Goal: Task Accomplishment & Management: Use online tool/utility

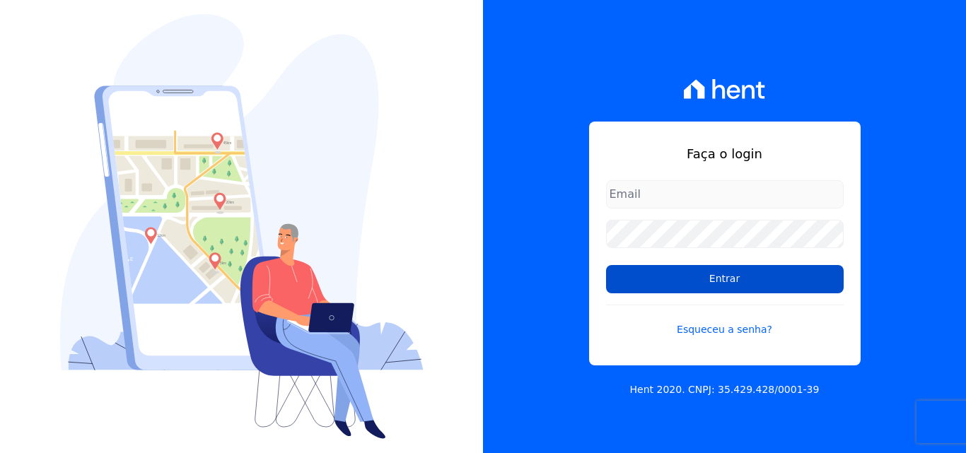
type input "[EMAIL_ADDRESS][DOMAIN_NAME]"
click at [702, 281] on input "Entrar" at bounding box center [725, 279] width 238 height 28
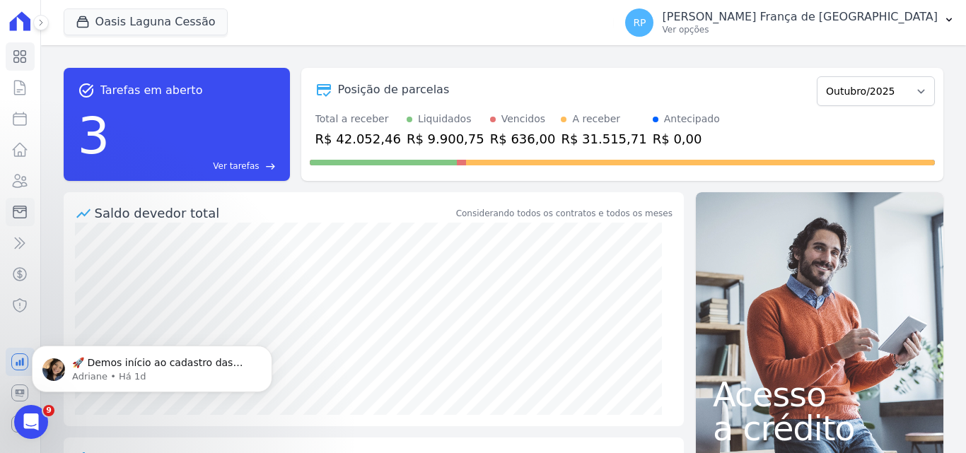
click at [13, 211] on icon at bounding box center [19, 212] width 17 height 17
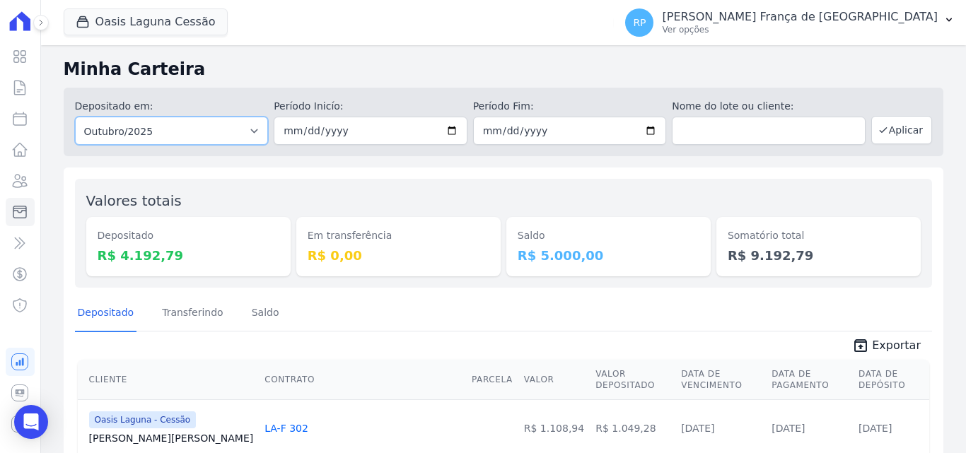
click at [155, 135] on select "Todos os meses Janeiro/2020 Fevereiro/2020 Março/2020 Abril/2020 Maio/2020 Junh…" at bounding box center [172, 131] width 194 height 28
select select "all"
click at [75, 117] on select "Todos os meses Janeiro/2020 Fevereiro/2020 Março/2020 Abril/2020 Maio/2020 Junh…" at bounding box center [172, 131] width 194 height 28
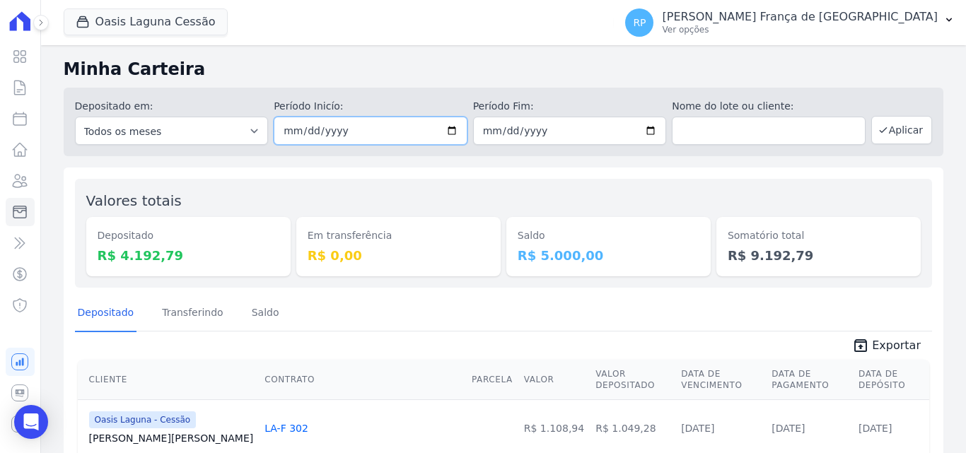
click at [444, 129] on input "date" at bounding box center [371, 131] width 194 height 28
type input "2025-10-09"
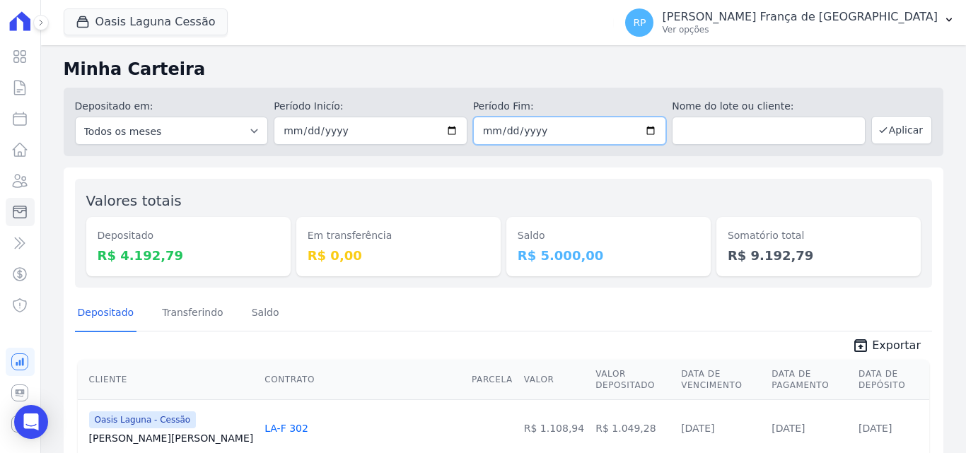
click at [647, 129] on input "date" at bounding box center [570, 131] width 194 height 28
type input "2025-10-09"
click at [873, 136] on button "Aplicar" at bounding box center [901, 130] width 61 height 28
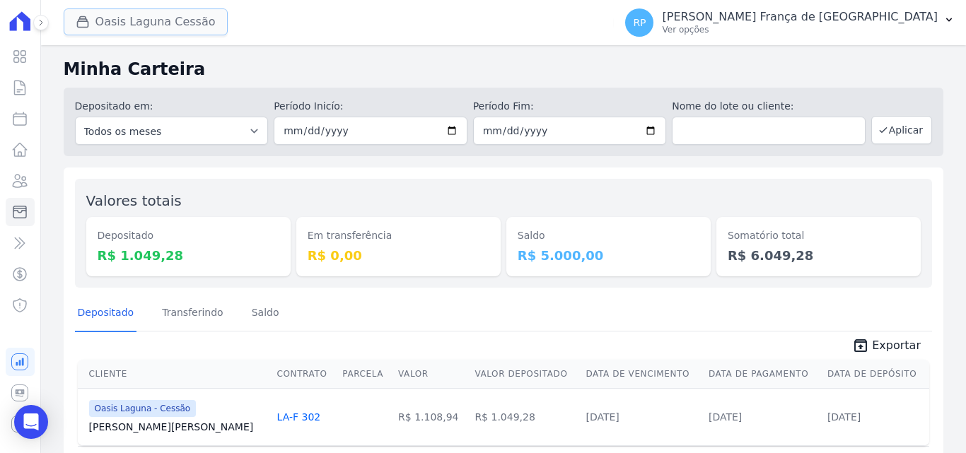
click at [145, 20] on button "Oasis Laguna Cessão" at bounding box center [146, 21] width 164 height 27
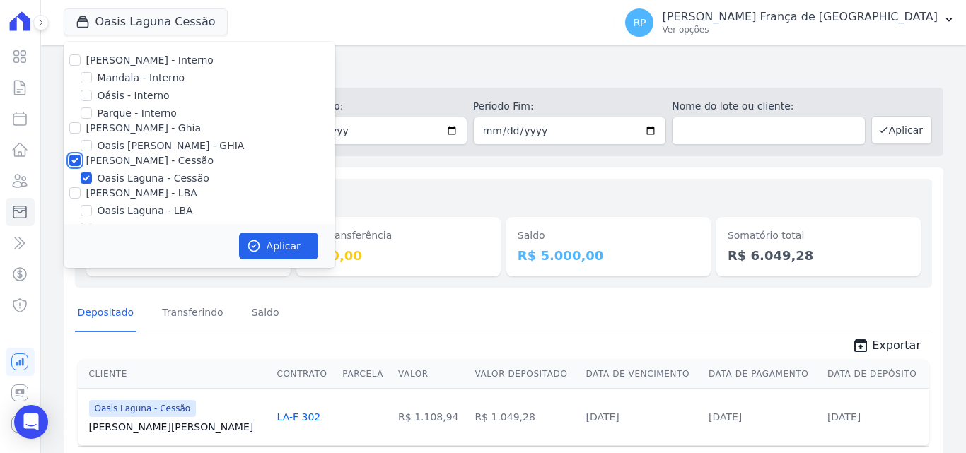
click at [77, 158] on input "[PERSON_NAME] - Cessão" at bounding box center [74, 160] width 11 height 11
checkbox input "false"
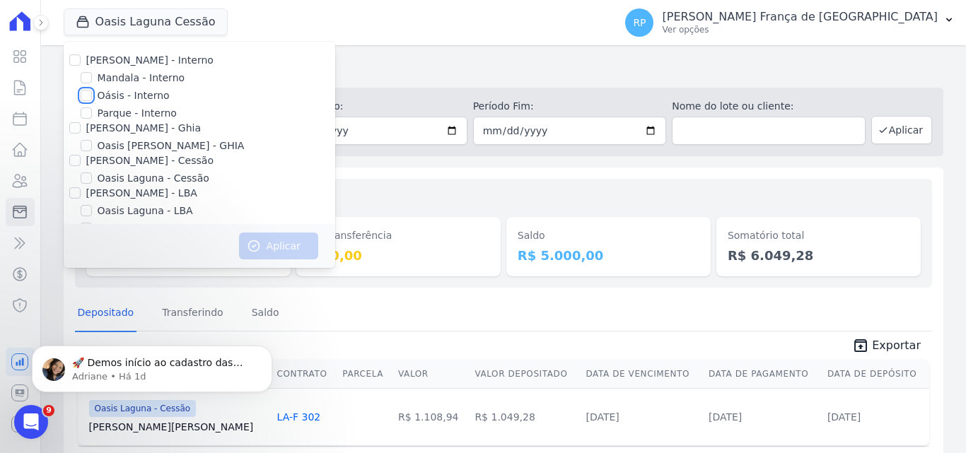
click at [82, 95] on input "Oásis - Interno" at bounding box center [86, 95] width 11 height 11
checkbox input "true"
click at [260, 239] on icon "button" at bounding box center [254, 246] width 14 height 14
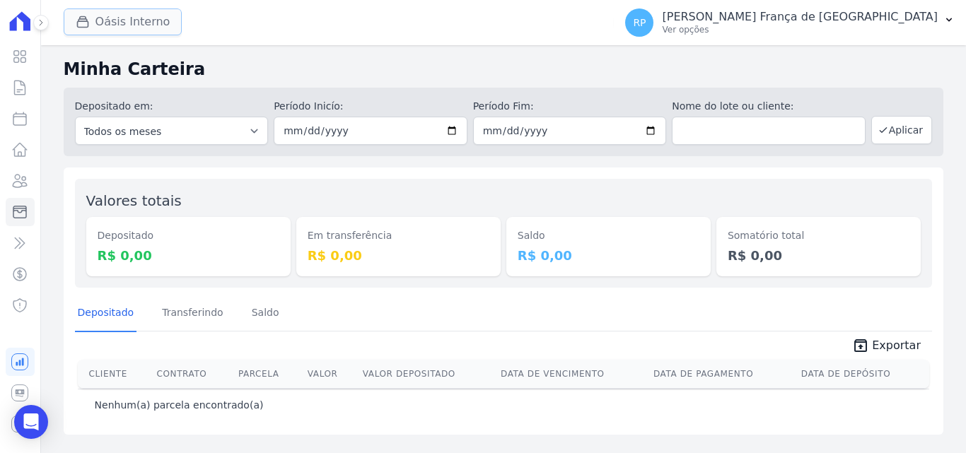
click at [117, 19] on button "Oásis Interno" at bounding box center [123, 21] width 119 height 27
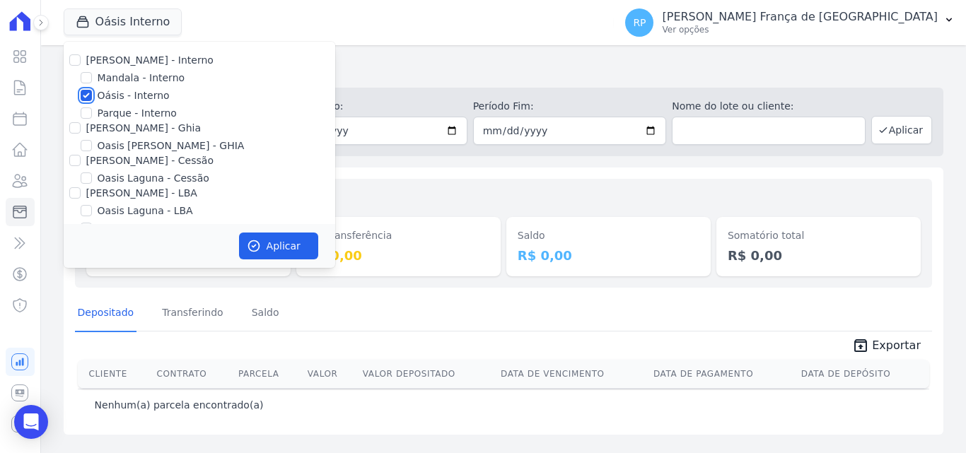
click at [88, 98] on input "Oásis - Interno" at bounding box center [86, 95] width 11 height 11
checkbox input "false"
click at [79, 129] on input "Celina Guimaraes - Ghia" at bounding box center [74, 127] width 11 height 11
checkbox input "true"
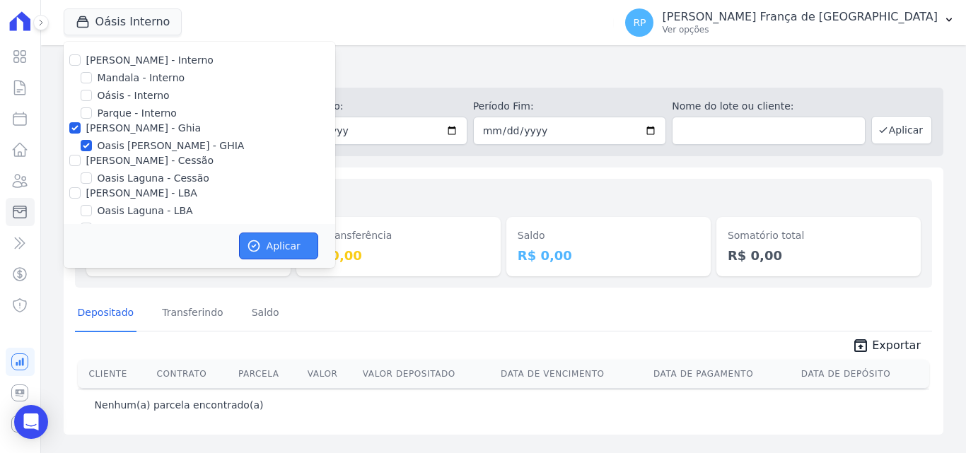
click at [251, 248] on icon "button" at bounding box center [254, 246] width 14 height 14
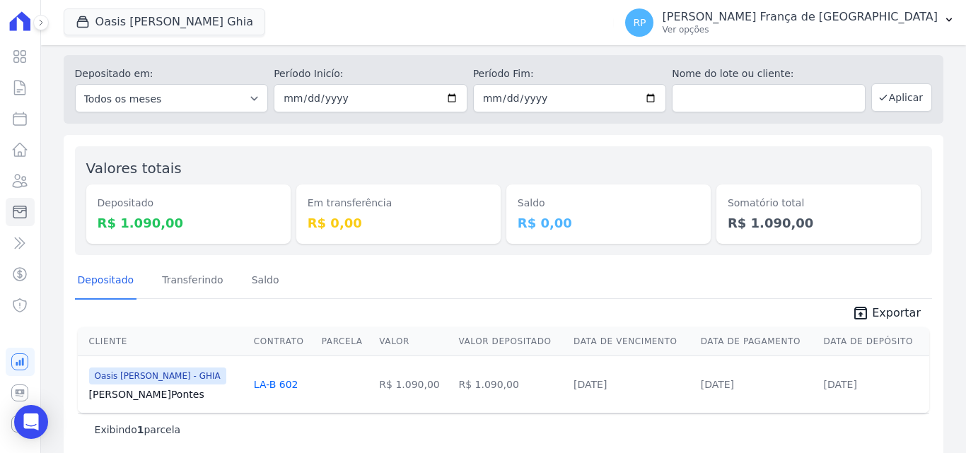
scroll to position [50, 0]
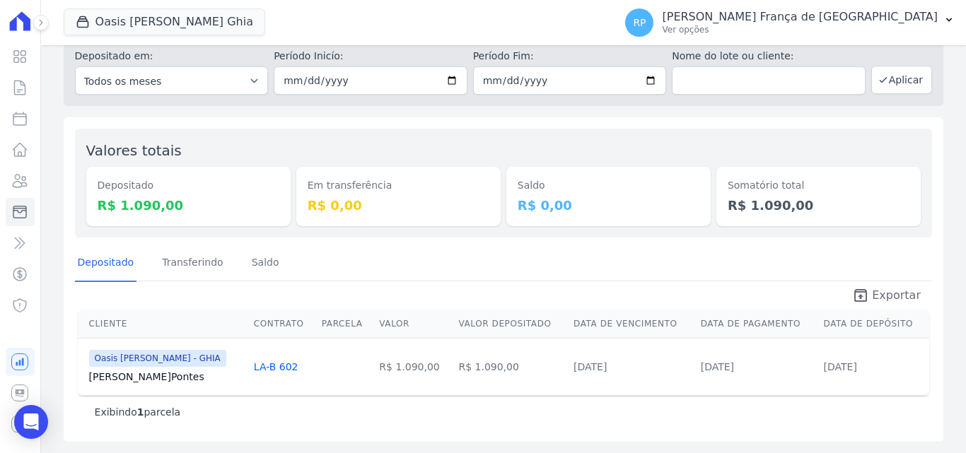
click at [878, 292] on span "Exportar" at bounding box center [896, 295] width 49 height 17
click at [163, 25] on button "Oasis Celina Guimaraes Ghia" at bounding box center [165, 21] width 202 height 27
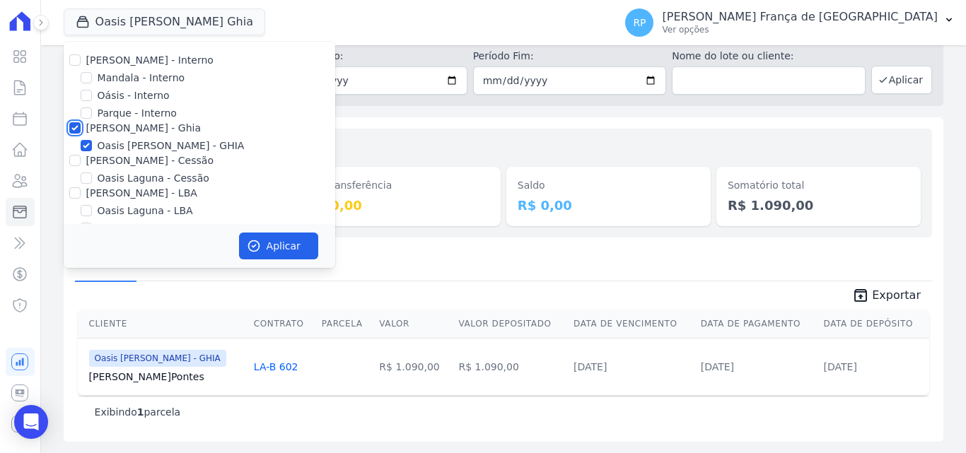
click at [72, 123] on input "Celina Guimaraes - Ghia" at bounding box center [74, 127] width 11 height 11
checkbox input "false"
click at [76, 163] on input "Celina Guimaraes - Cessão" at bounding box center [74, 160] width 11 height 11
checkbox input "true"
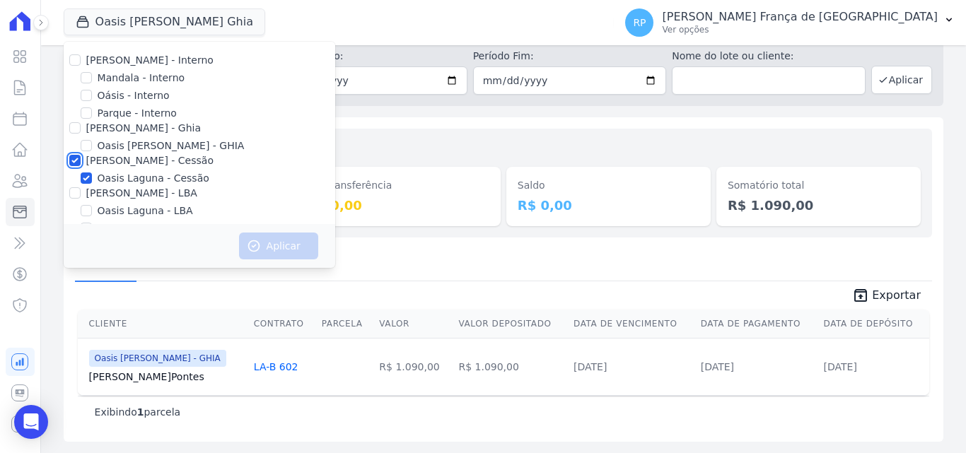
checkbox input "true"
click at [282, 248] on button "Aplicar" at bounding box center [278, 246] width 79 height 27
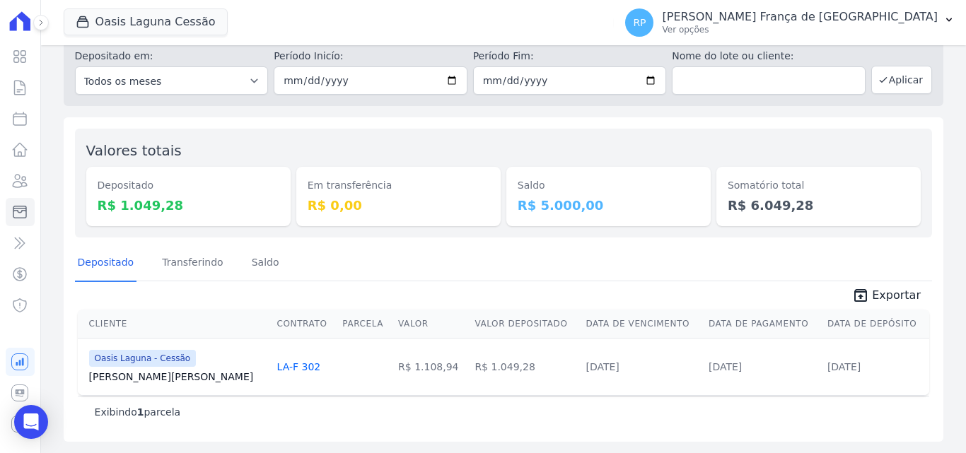
click at [872, 298] on span "Exportar" at bounding box center [896, 295] width 49 height 17
click at [149, 16] on button "Oasis Laguna Cessão" at bounding box center [146, 21] width 164 height 27
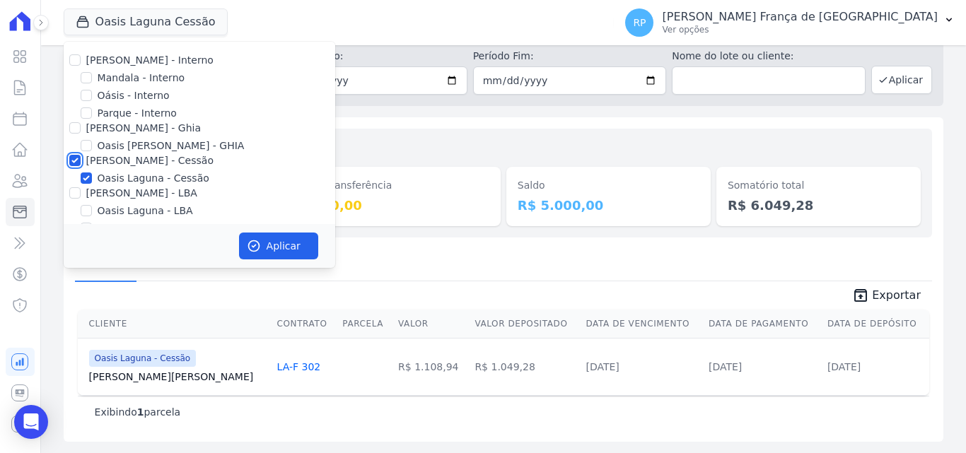
click at [71, 160] on input "Celina Guimaraes - Cessão" at bounding box center [74, 160] width 11 height 11
checkbox input "false"
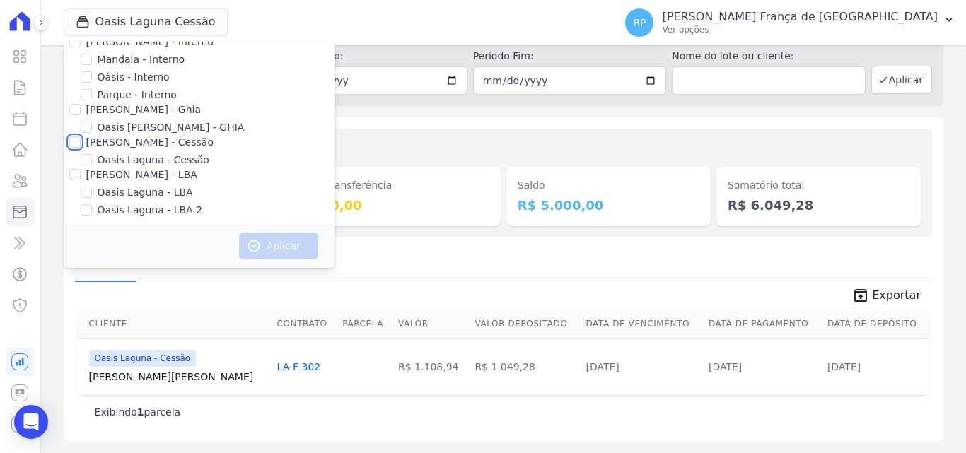
scroll to position [23, 0]
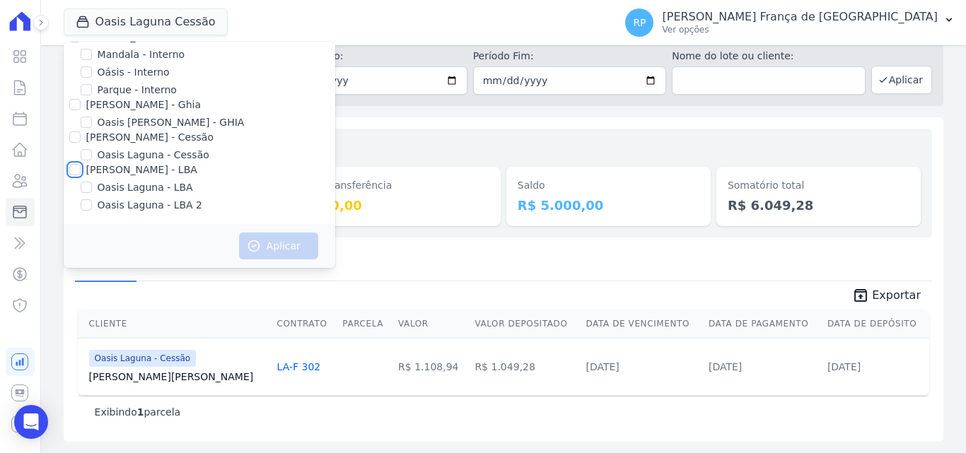
click at [76, 170] on input "Celina Guimaraes - LBA" at bounding box center [74, 169] width 11 height 11
checkbox input "true"
click at [248, 250] on icon "button" at bounding box center [254, 246] width 14 height 14
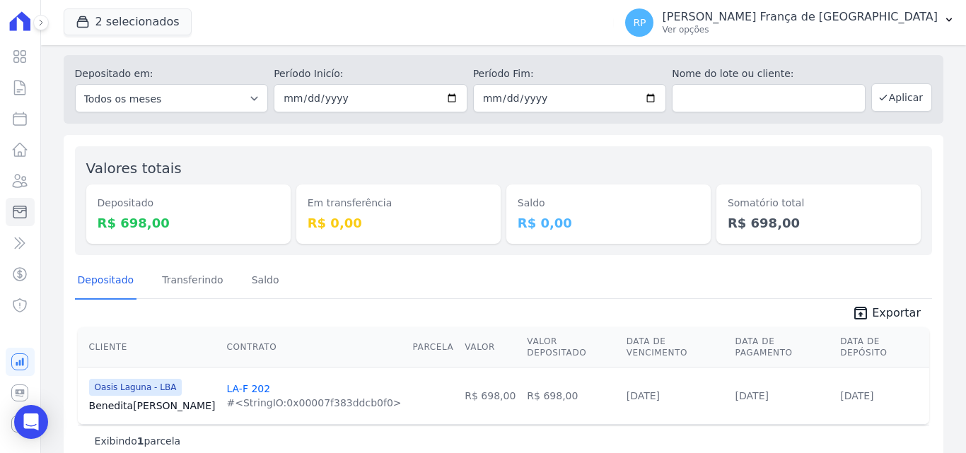
scroll to position [50, 0]
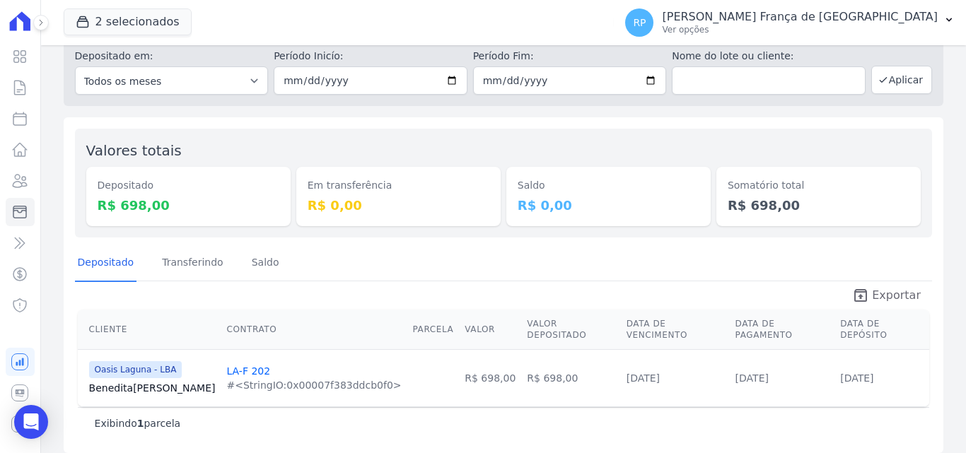
click at [868, 293] on link "unarchive Exportar" at bounding box center [886, 297] width 91 height 20
